Goal: Use online tool/utility: Use online tool/utility

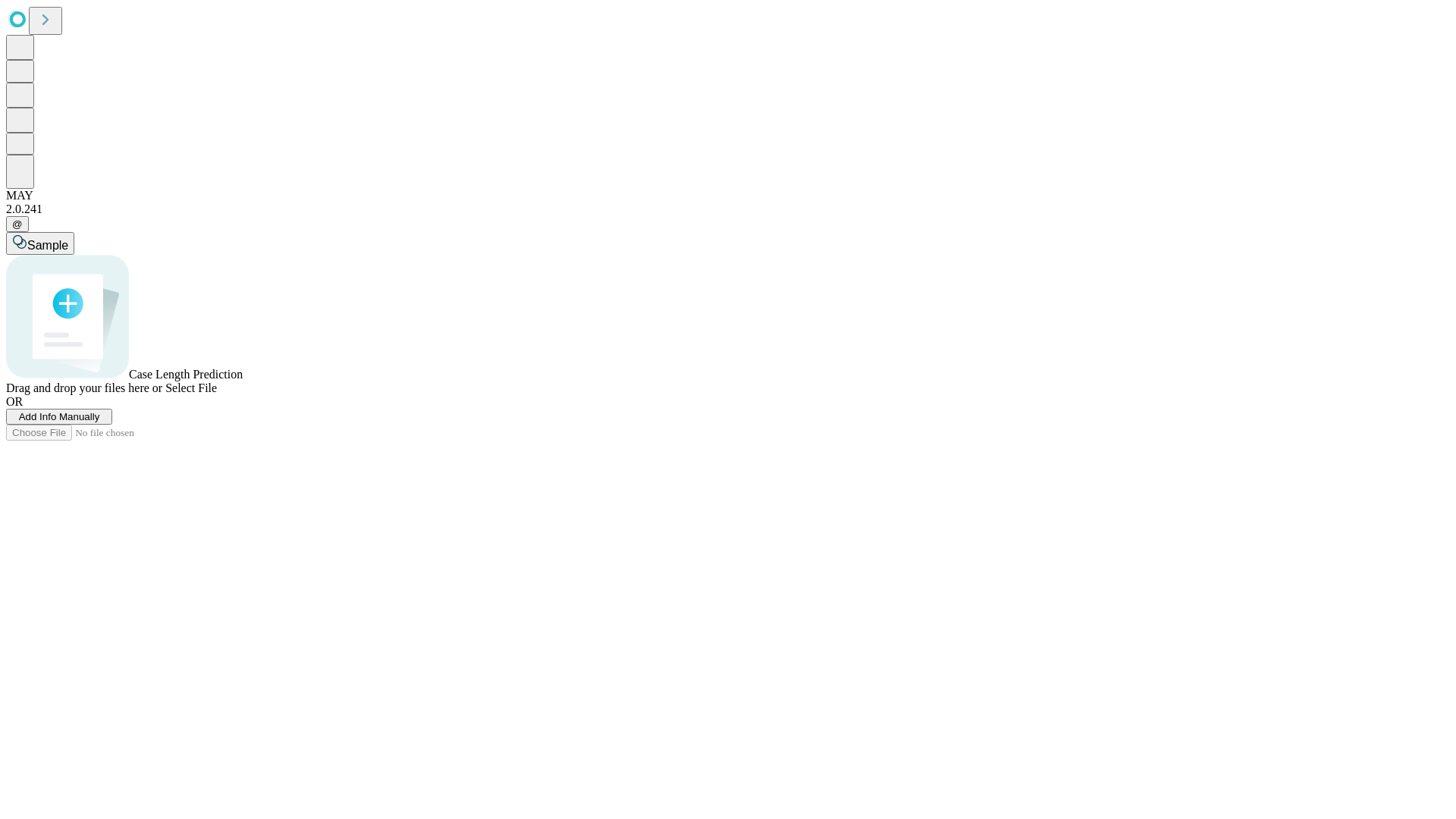
click at [217, 394] on span "Select File" at bounding box center [191, 388] width 52 height 13
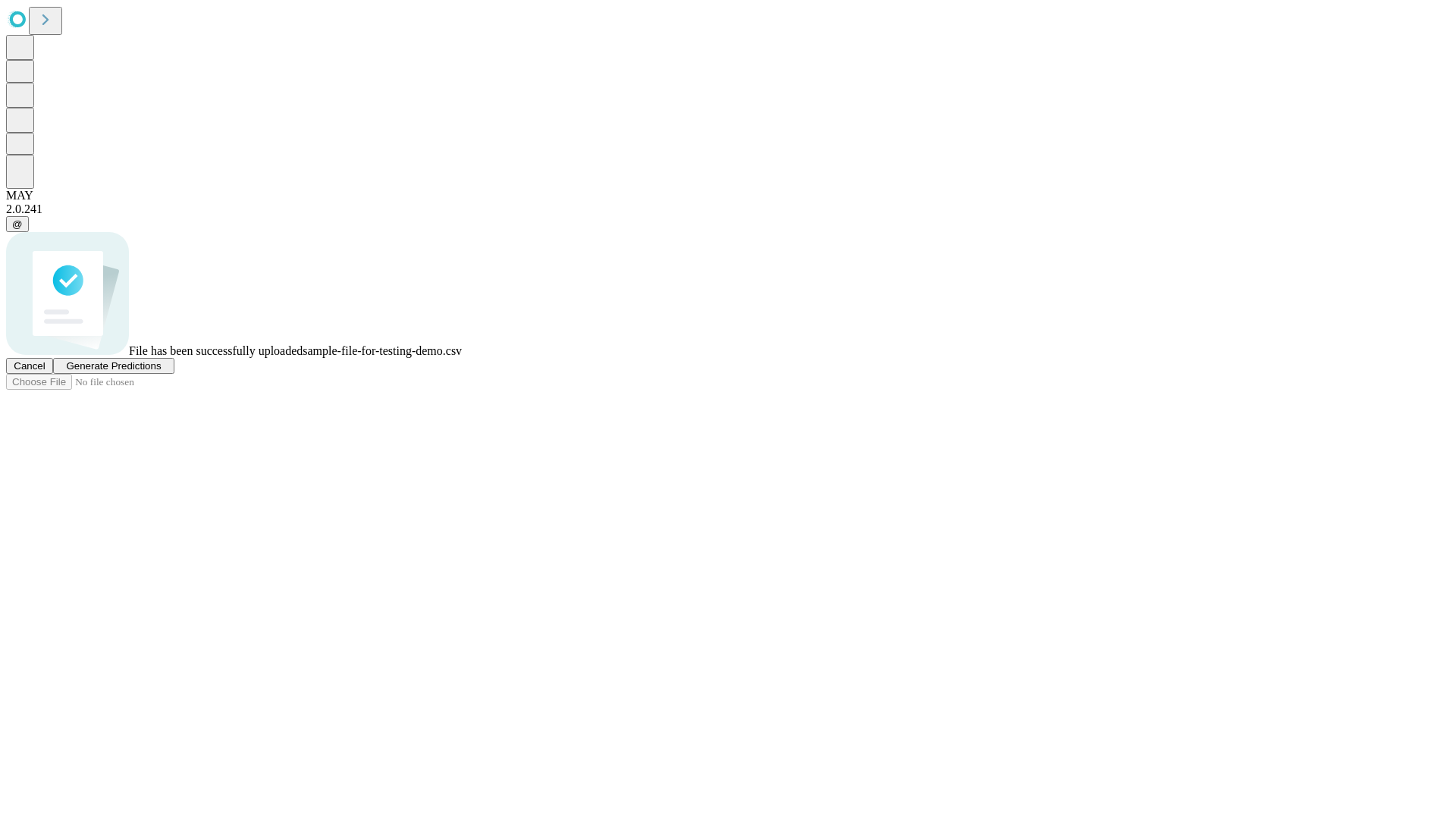
click at [160, 372] on span "Generate Predictions" at bounding box center [113, 366] width 94 height 12
